Goal: Task Accomplishment & Management: Manage account settings

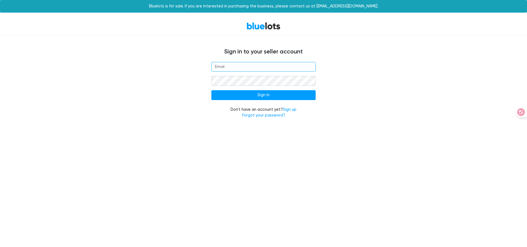
click at [232, 67] on input "email" at bounding box center [263, 67] width 104 height 10
click at [234, 66] on input "email" at bounding box center [263, 67] width 104 height 10
click at [242, 66] on input "email" at bounding box center [263, 67] width 104 height 10
click at [284, 63] on input "email" at bounding box center [263, 67] width 104 height 10
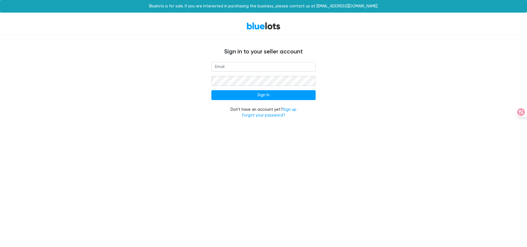
type input "[EMAIL_ADDRESS][DOMAIN_NAME]"
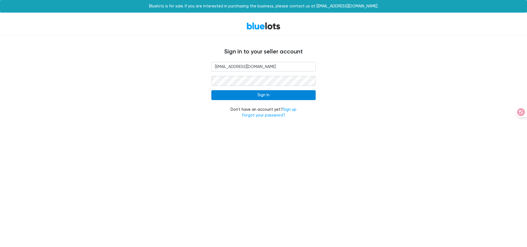
click at [260, 97] on input "Sign In" at bounding box center [263, 95] width 104 height 10
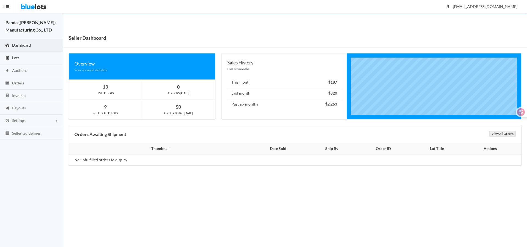
click at [38, 61] on link "Lots" at bounding box center [31, 58] width 63 height 13
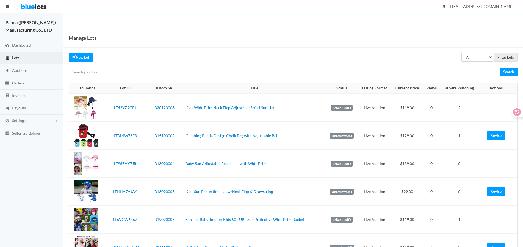
click at [410, 76] on input "text" at bounding box center [284, 72] width 431 height 9
paste input "LTHYWVZFJ9"
type input "LTHYWVZFJ9"
click at [499, 68] on input "Search" at bounding box center [508, 72] width 18 height 9
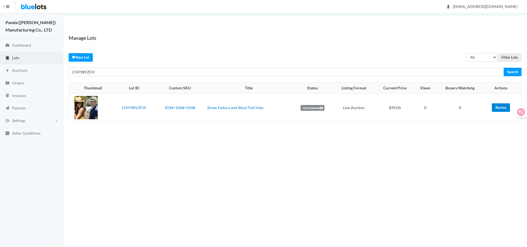
click at [500, 109] on link "Revise" at bounding box center [501, 108] width 18 height 9
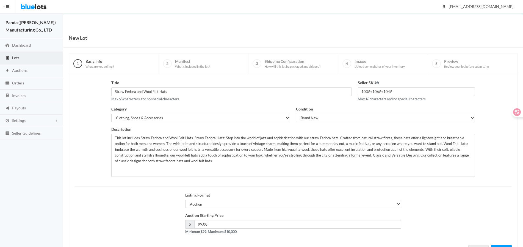
scroll to position [24, 0]
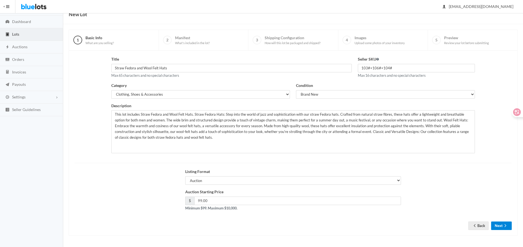
click at [498, 223] on button "Next" at bounding box center [501, 226] width 21 height 9
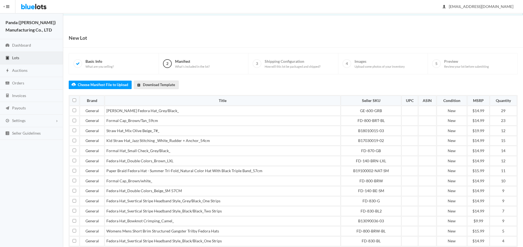
scroll to position [169, 0]
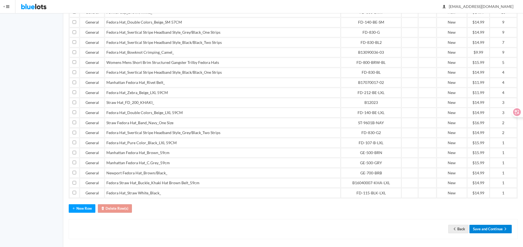
click at [499, 225] on button "Save and Continue" at bounding box center [490, 229] width 42 height 9
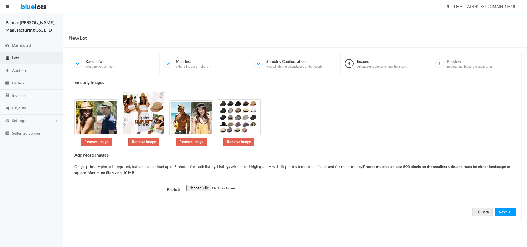
click at [501, 208] on button "Next" at bounding box center [505, 212] width 21 height 9
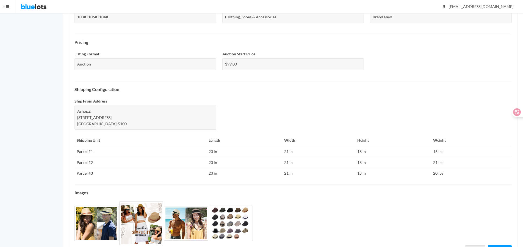
scroll to position [189, 0]
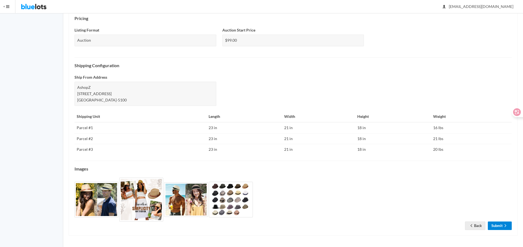
click at [497, 224] on link "Submit" at bounding box center [500, 226] width 24 height 9
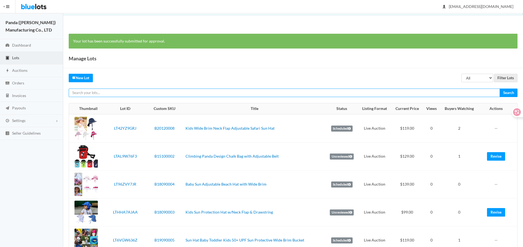
click at [463, 93] on input "text" at bounding box center [284, 93] width 431 height 9
paste input "LTH39G2626"
type input "LTH39G2626"
click at [499, 89] on input "Search" at bounding box center [508, 93] width 18 height 9
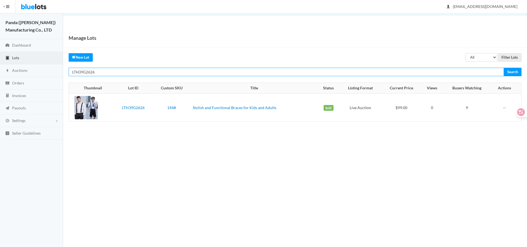
click at [425, 73] on input "LTH39G2626" at bounding box center [287, 72] width 436 height 9
paste input "GKGPZ2Y"
type input "LTGKGPZ2Y6"
click at [504, 68] on input "Search" at bounding box center [513, 72] width 18 height 9
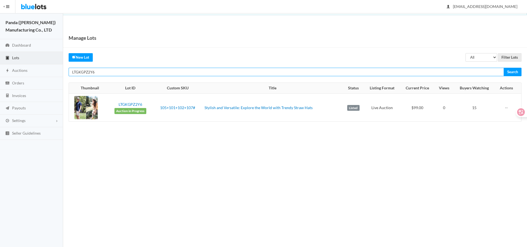
click at [437, 71] on input "LTGKGPZ2Y6" at bounding box center [287, 72] width 436 height 9
paste input "J2P3G93J"
type input "LTJ2P3G93J"
click at [504, 68] on input "Search" at bounding box center [513, 72] width 18 height 9
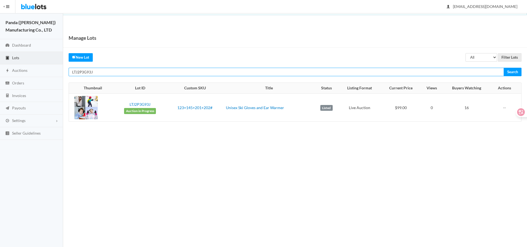
click at [441, 71] on input "LTJ2P3G93J" at bounding box center [287, 72] width 436 height 9
type input "v"
paste input "LTW267TYVR"
type input "LTW267TYVR"
click at [504, 68] on input "Search" at bounding box center [513, 72] width 18 height 9
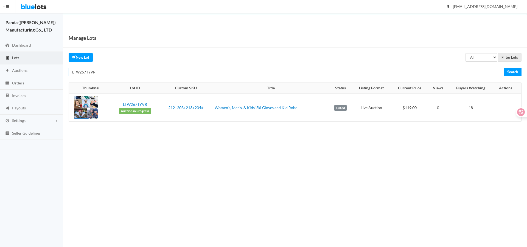
click at [359, 73] on input "LTW267TYVR" at bounding box center [287, 72] width 436 height 9
paste input "KARHZZYL"
type input "LTKARHZZYL"
click at [504, 68] on input "Search" at bounding box center [513, 72] width 18 height 9
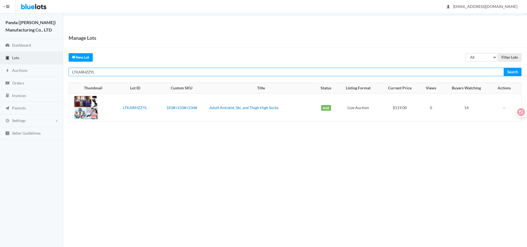
click at [315, 71] on input "LTKARHZZYL" at bounding box center [287, 72] width 436 height 9
paste input "JY7PCV9"
type input "LTJY7PCV9L"
click at [504, 68] on input "Search" at bounding box center [513, 72] width 18 height 9
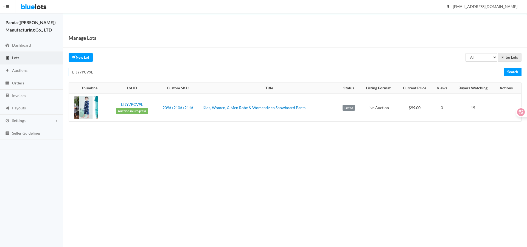
click at [327, 73] on input "LTJY7PCV9L" at bounding box center [287, 72] width 436 height 9
paste input "RJV9PYR9"
type input "LTRJV9PYR9"
click at [504, 68] on input "Search" at bounding box center [513, 72] width 18 height 9
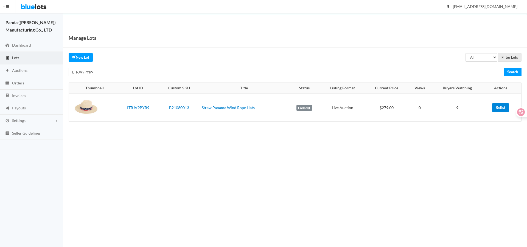
click at [501, 110] on link "Relist" at bounding box center [500, 108] width 17 height 9
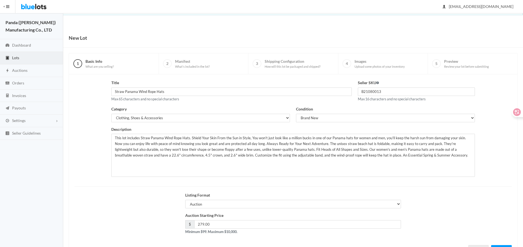
scroll to position [24, 0]
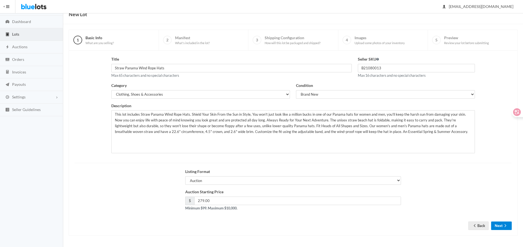
click at [494, 228] on button "Next" at bounding box center [501, 226] width 21 height 9
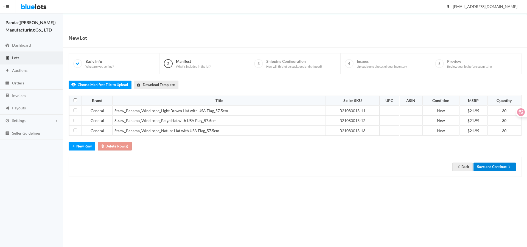
click at [478, 170] on button "Save and Continue" at bounding box center [495, 167] width 42 height 9
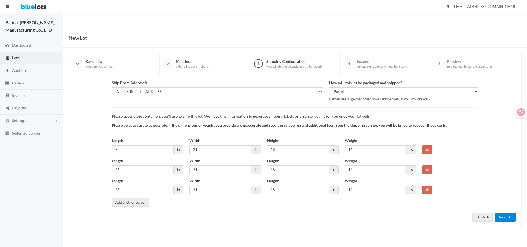
click at [498, 216] on button "Next" at bounding box center [505, 217] width 21 height 9
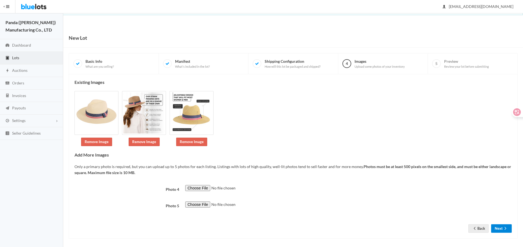
click at [498, 230] on button "Next" at bounding box center [501, 229] width 21 height 9
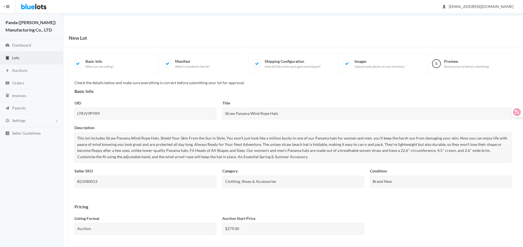
scroll to position [189, 0]
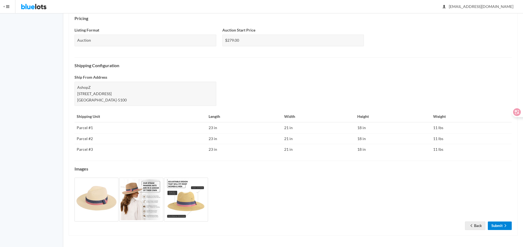
click at [496, 224] on link "Submit" at bounding box center [500, 226] width 24 height 9
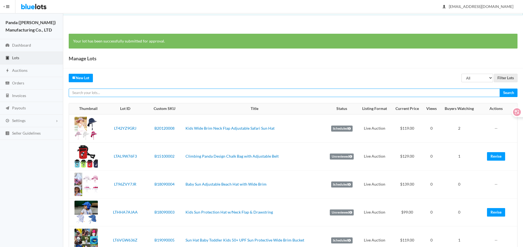
click at [442, 92] on input "text" at bounding box center [284, 93] width 431 height 9
paste input "LTKC47T9J6"
type input "LTKC47T9J6"
click at [499, 89] on input "Search" at bounding box center [508, 93] width 18 height 9
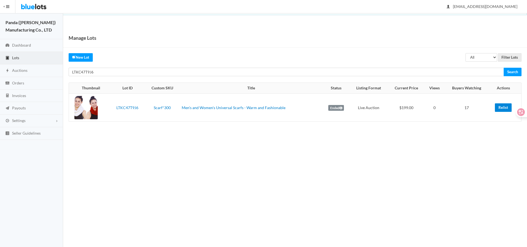
drag, startPoint x: 506, startPoint y: 110, endPoint x: 336, endPoint y: 79, distance: 172.1
click at [506, 110] on link "Relist" at bounding box center [503, 108] width 17 height 9
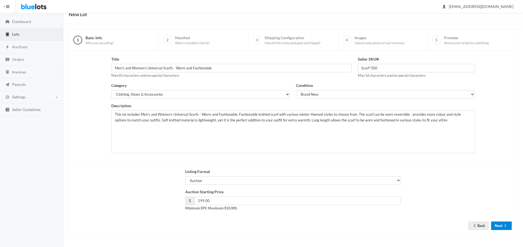
scroll to position [24, 0]
click at [493, 222] on button "Next" at bounding box center [501, 226] width 21 height 9
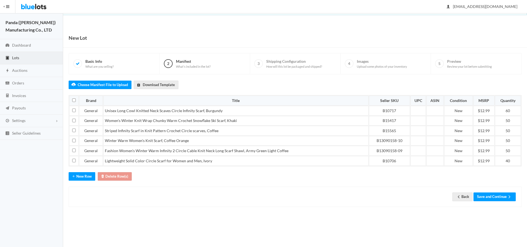
click at [495, 190] on div "Back Save and Continue" at bounding box center [295, 197] width 453 height 20
click at [495, 195] on button "Save and Continue" at bounding box center [495, 197] width 42 height 9
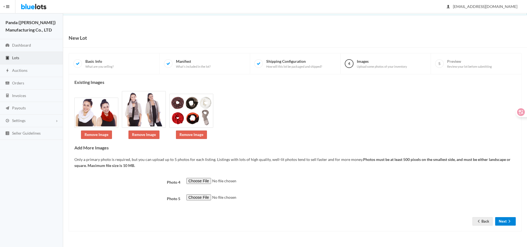
click at [504, 222] on button "Next" at bounding box center [505, 222] width 21 height 9
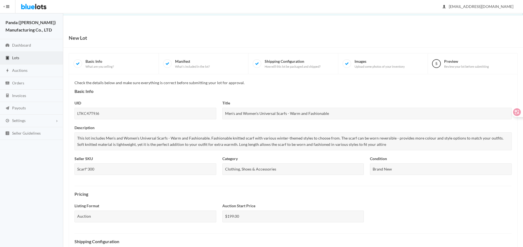
scroll to position [169, 0]
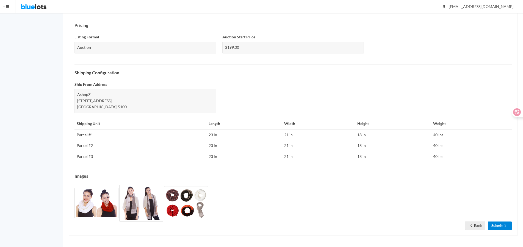
click at [497, 223] on link "Submit" at bounding box center [500, 226] width 24 height 9
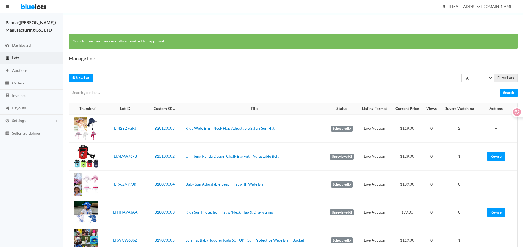
click at [410, 89] on input "text" at bounding box center [284, 93] width 431 height 9
paste input "LT33R2FG62"
type input "LT33R2FG62"
click at [499, 89] on input "Search" at bounding box center [508, 93] width 18 height 9
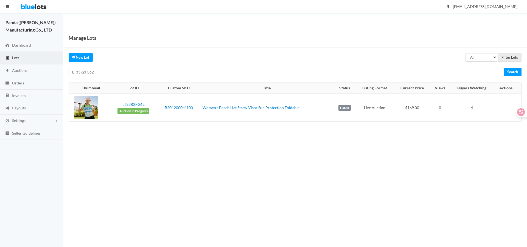
click at [378, 76] on input "LT33R2FG62" at bounding box center [287, 72] width 436 height 9
paste input "RR4PR"
type input "LT3RR4PR62"
click at [504, 68] on input "Search" at bounding box center [513, 72] width 18 height 9
click at [377, 72] on input "LT3RR4PR62" at bounding box center [287, 72] width 436 height 9
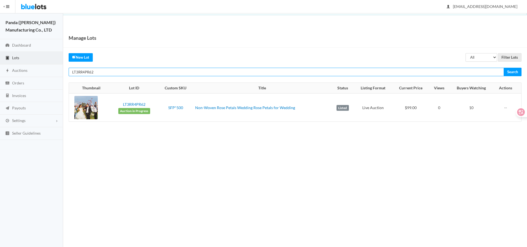
paste input "CJJH7CWW"
type input "LTCJJH7CWW"
click at [504, 68] on input "Search" at bounding box center [513, 72] width 18 height 9
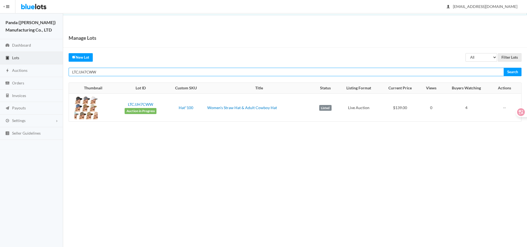
click at [397, 75] on input "LTCJJH7CWW" at bounding box center [287, 72] width 436 height 9
paste input "2Z73VPLG"
type input "LT2Z73VPLG"
click at [504, 68] on input "Search" at bounding box center [513, 72] width 18 height 9
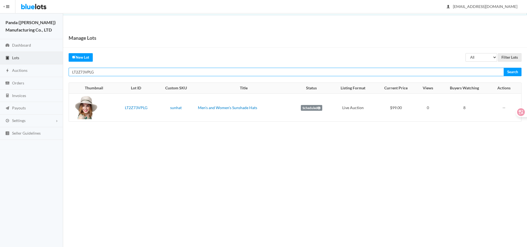
click at [470, 73] on input "LT2Z73VPLG" at bounding box center [287, 72] width 436 height 9
paste input "9JG2WZ72"
type input "LT9JG2WZ72"
click at [504, 68] on input "Search" at bounding box center [513, 72] width 18 height 9
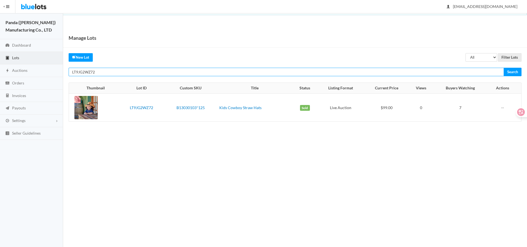
click at [459, 72] on input "LT9JG2WZ72" at bounding box center [287, 72] width 436 height 9
paste input "YR3PHHV7"
type input "LTYR3PHHV7"
click at [504, 68] on input "Search" at bounding box center [513, 72] width 18 height 9
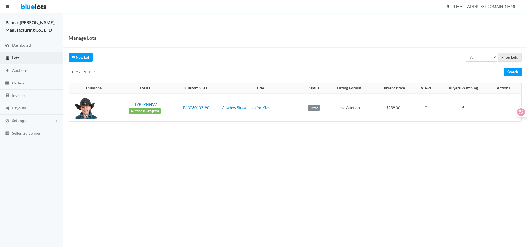
click at [476, 74] on input "LTYR3PHHV7" at bounding box center [287, 72] width 436 height 9
paste input "A674JYLF"
type input "LTA674JYLF"
click at [504, 68] on input "Search" at bounding box center [513, 72] width 18 height 9
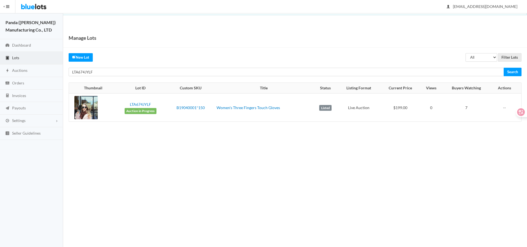
click at [431, 65] on div "Manage Lots All Draft Unreviewed Rejected Scheduled Listed Sold Ended Filter Lo…" at bounding box center [295, 80] width 464 height 105
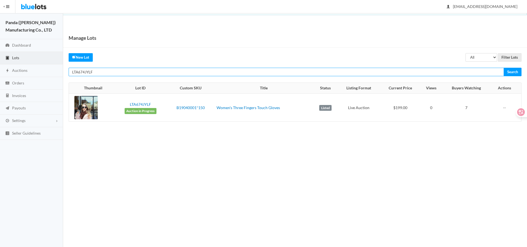
click at [429, 71] on input "LTA674JYLF" at bounding box center [287, 72] width 436 height 9
paste input "TXRHJJCX"
type input "LTTXRHJJCX"
click at [504, 68] on input "Search" at bounding box center [513, 72] width 18 height 9
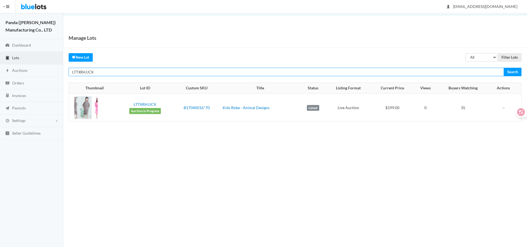
click at [390, 75] on input "LTTXRHJJCX" at bounding box center [287, 72] width 436 height 9
paste input "ZRKGJW9A"
type input "LTZRKGJW9A"
click at [504, 68] on input "Search" at bounding box center [513, 72] width 18 height 9
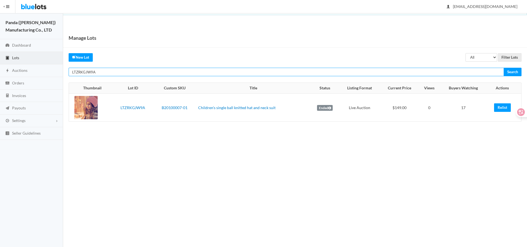
click at [449, 72] on input "LTZRKGJW9A" at bounding box center [287, 72] width 436 height 9
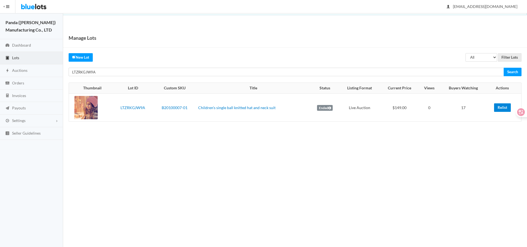
drag, startPoint x: 508, startPoint y: 107, endPoint x: 289, endPoint y: 17, distance: 236.6
click at [508, 107] on link "Relist" at bounding box center [502, 108] width 17 height 9
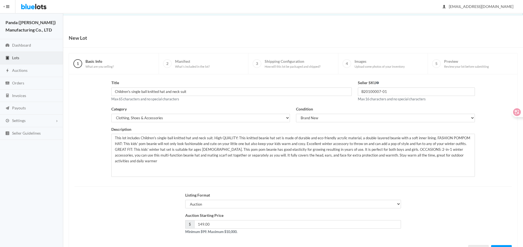
scroll to position [24, 0]
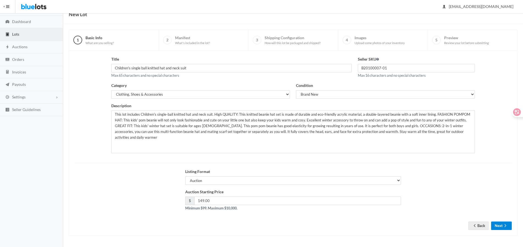
click at [501, 226] on button "Next" at bounding box center [501, 226] width 21 height 9
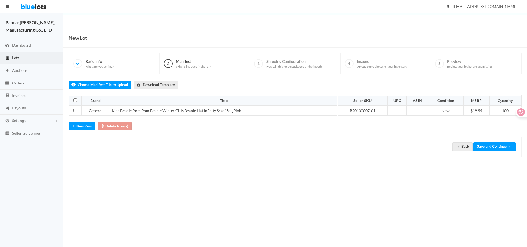
click at [486, 146] on button "Save and Continue" at bounding box center [495, 147] width 42 height 9
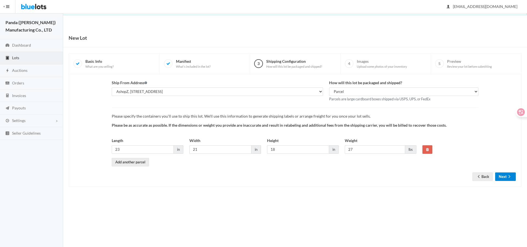
click at [496, 179] on button "Next" at bounding box center [505, 177] width 21 height 9
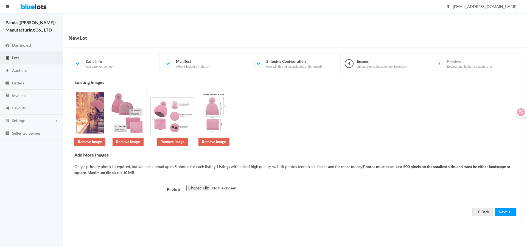
click at [503, 206] on form "Photo 5 Back Next" at bounding box center [295, 196] width 442 height 23
click at [502, 209] on button "Next" at bounding box center [505, 212] width 21 height 9
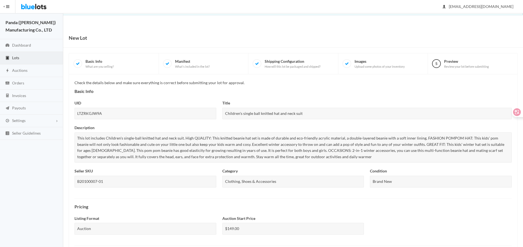
scroll to position [167, 0]
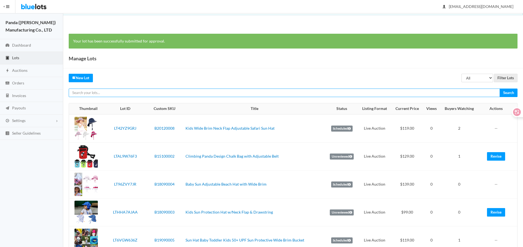
paste input "LTHWKRTWVH"
click at [449, 91] on input "text" at bounding box center [284, 93] width 431 height 9
type input "LTHWKRTWVH"
click at [499, 89] on input "Search" at bounding box center [508, 93] width 18 height 9
